Goal: Navigation & Orientation: Find specific page/section

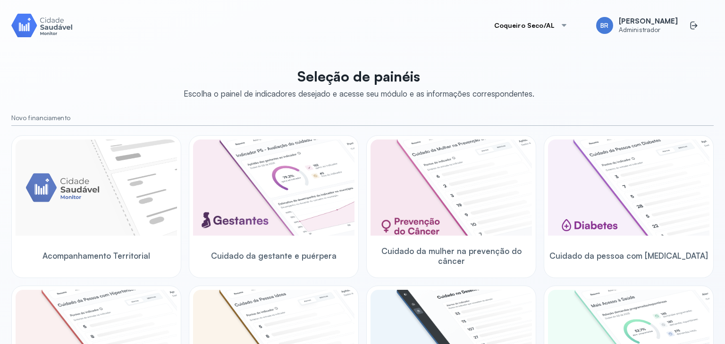
click at [518, 25] on button "Coqueiro Seco/AL" at bounding box center [531, 25] width 96 height 19
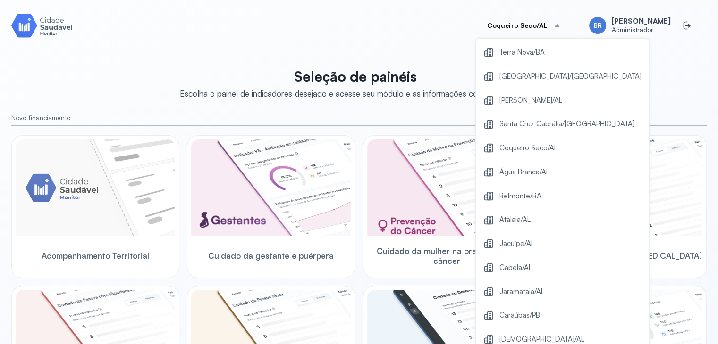
click at [549, 107] on div "[PERSON_NAME]/AL" at bounding box center [562, 101] width 166 height 20
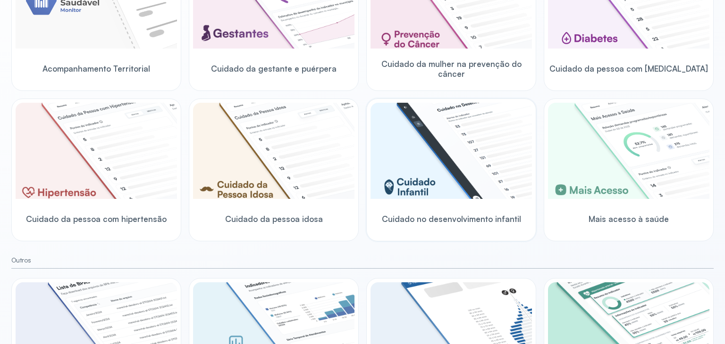
scroll to position [188, 0]
click at [433, 168] on img at bounding box center [450, 150] width 161 height 96
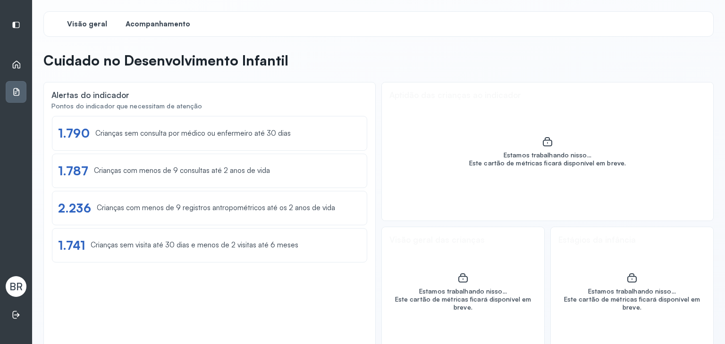
click at [172, 25] on span "Acompanhamento" at bounding box center [158, 24] width 65 height 9
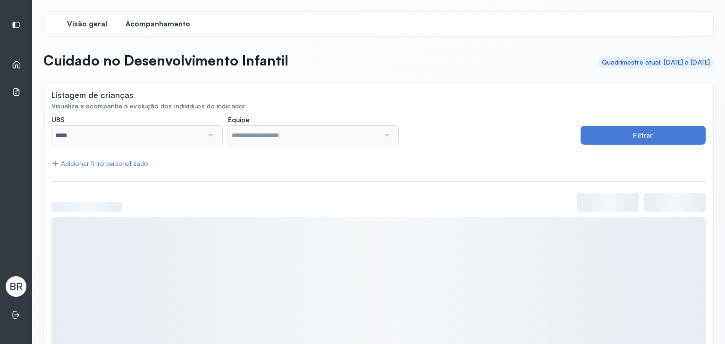
click at [91, 17] on div "Visão geral" at bounding box center [86, 24] width 71 height 17
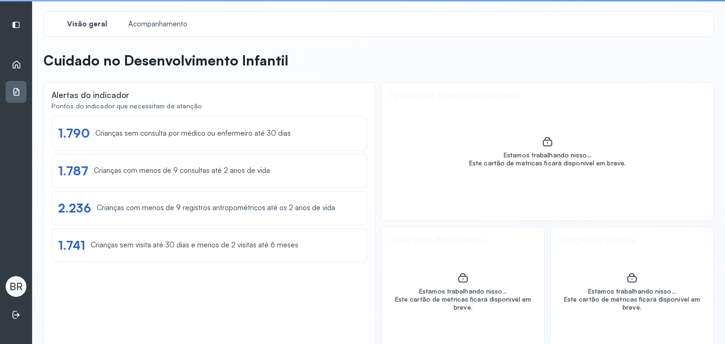
click at [22, 62] on div "Início" at bounding box center [16, 65] width 21 height 22
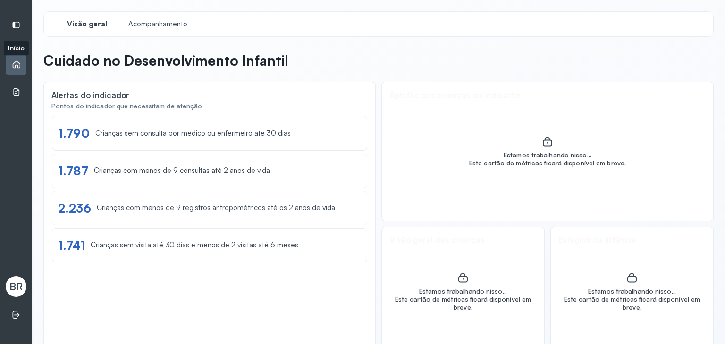
click at [18, 65] on icon at bounding box center [16, 64] width 9 height 9
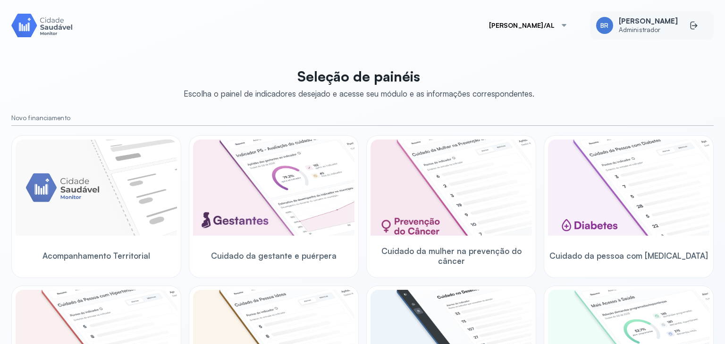
click at [629, 28] on span "Administrador" at bounding box center [648, 30] width 59 height 8
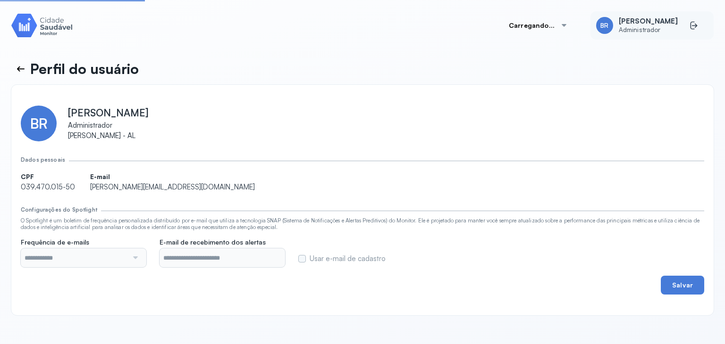
type input "**********"
click at [24, 64] on icon at bounding box center [20, 68] width 11 height 11
